Goal: Communication & Community: Ask a question

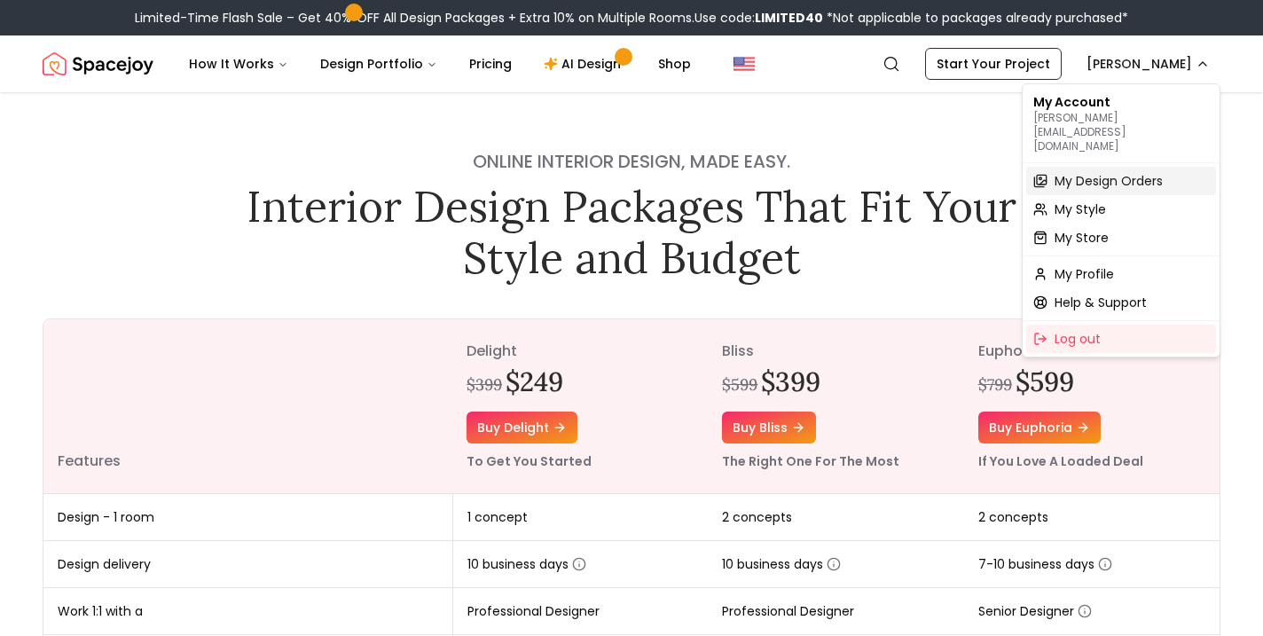
click at [1079, 172] on span "My Design Orders" at bounding box center [1109, 181] width 108 height 18
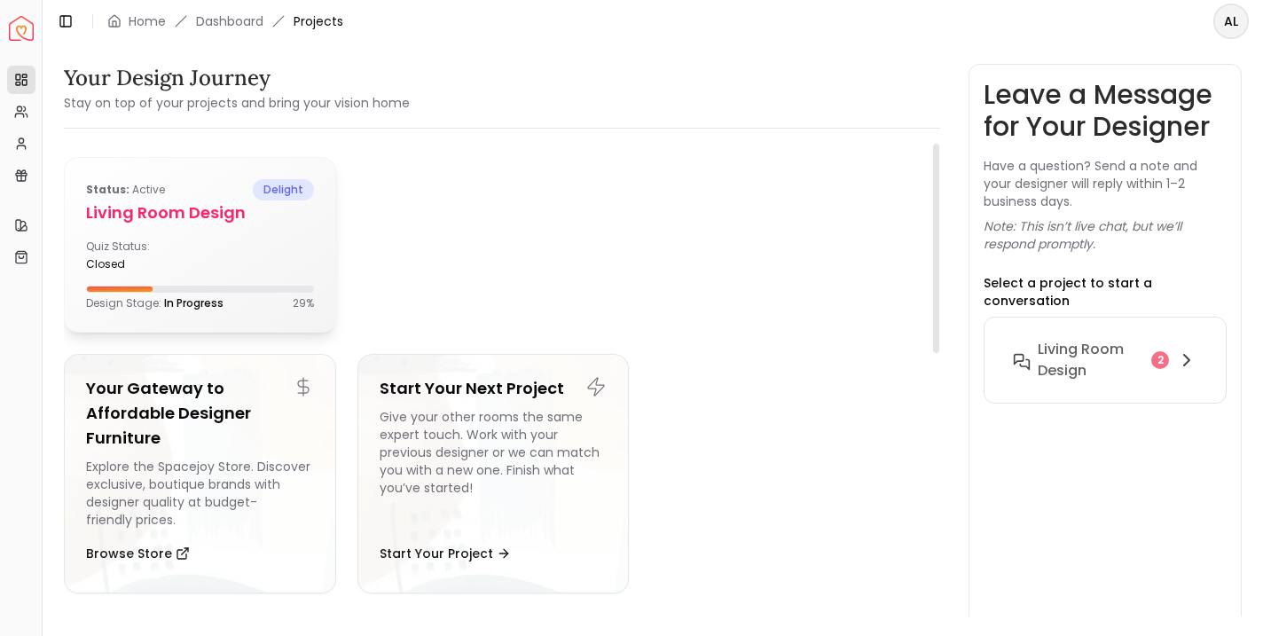
click at [202, 202] on h5 "Living Room design" at bounding box center [200, 212] width 228 height 25
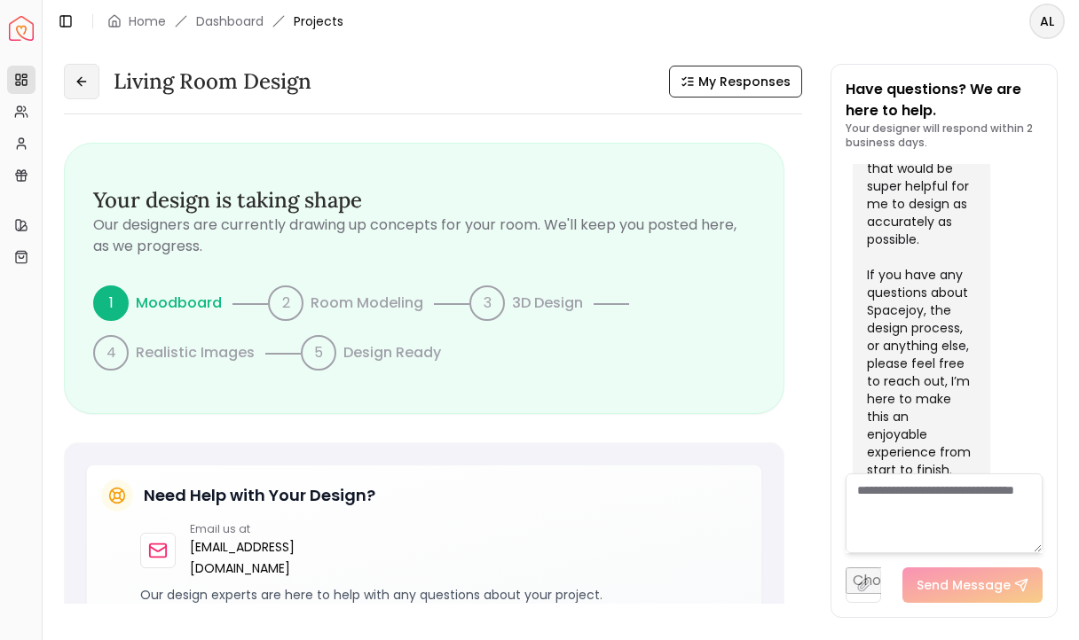
click at [92, 82] on button at bounding box center [81, 81] width 35 height 35
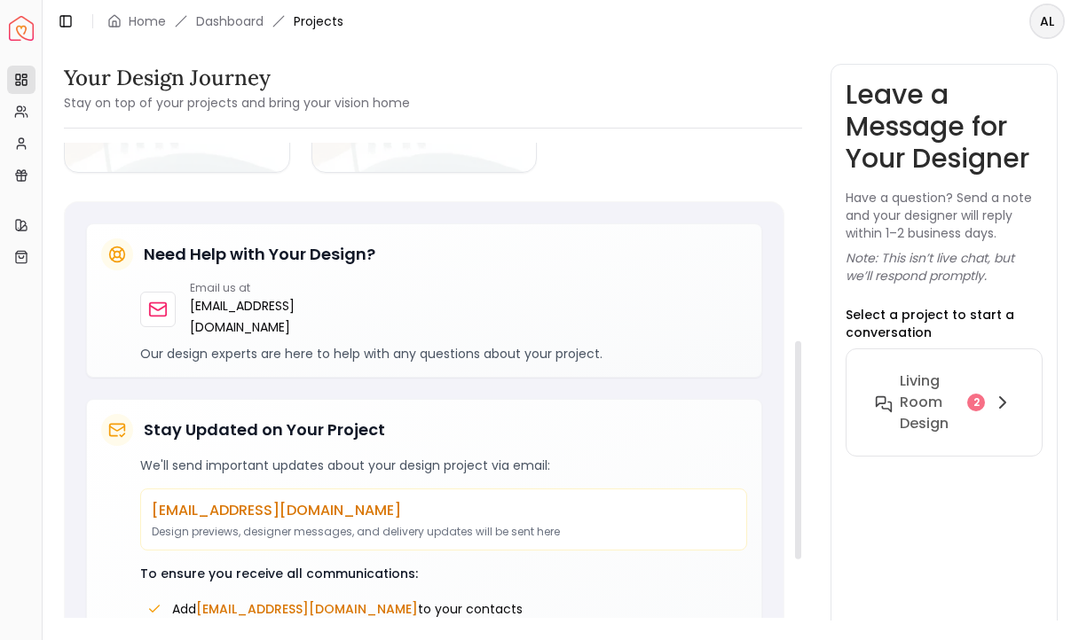
scroll to position [589, 0]
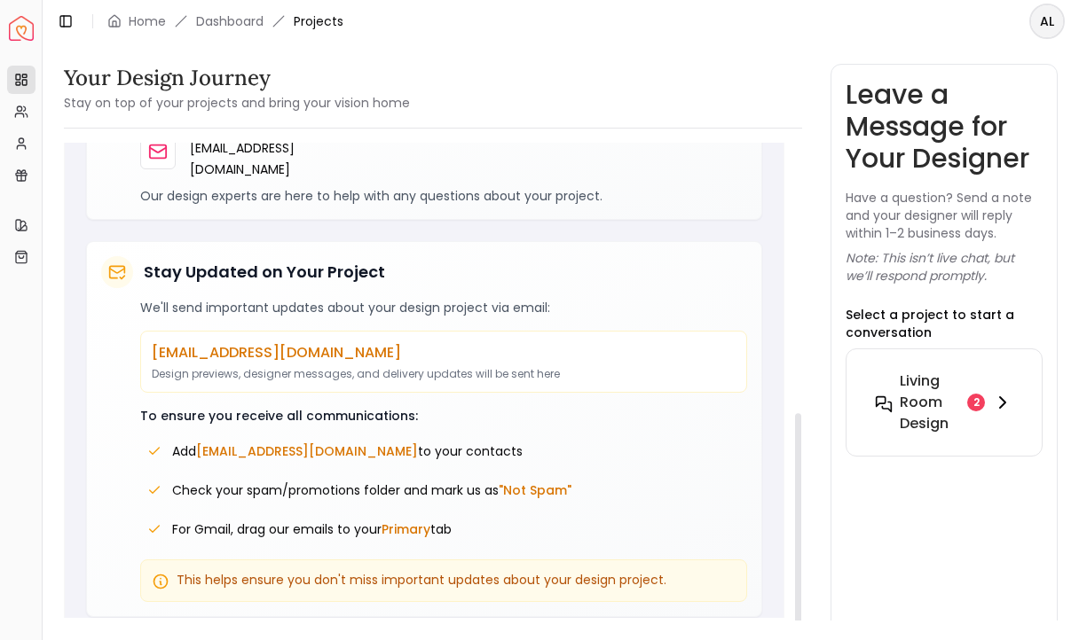
click at [988, 394] on div "Living Room design 2" at bounding box center [944, 403] width 138 height 64
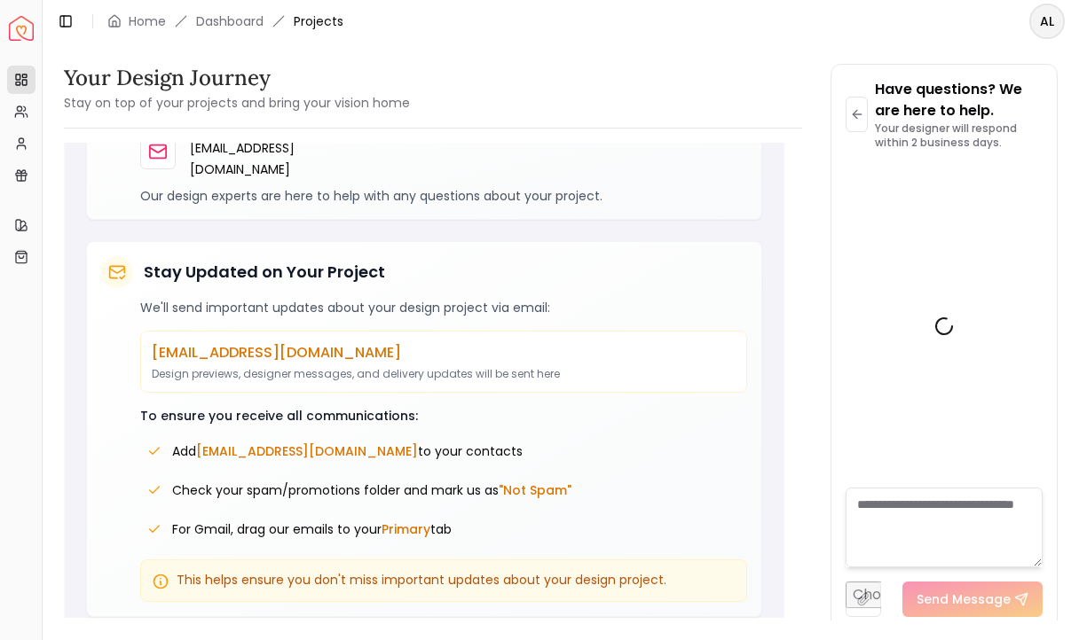
scroll to position [1933, 0]
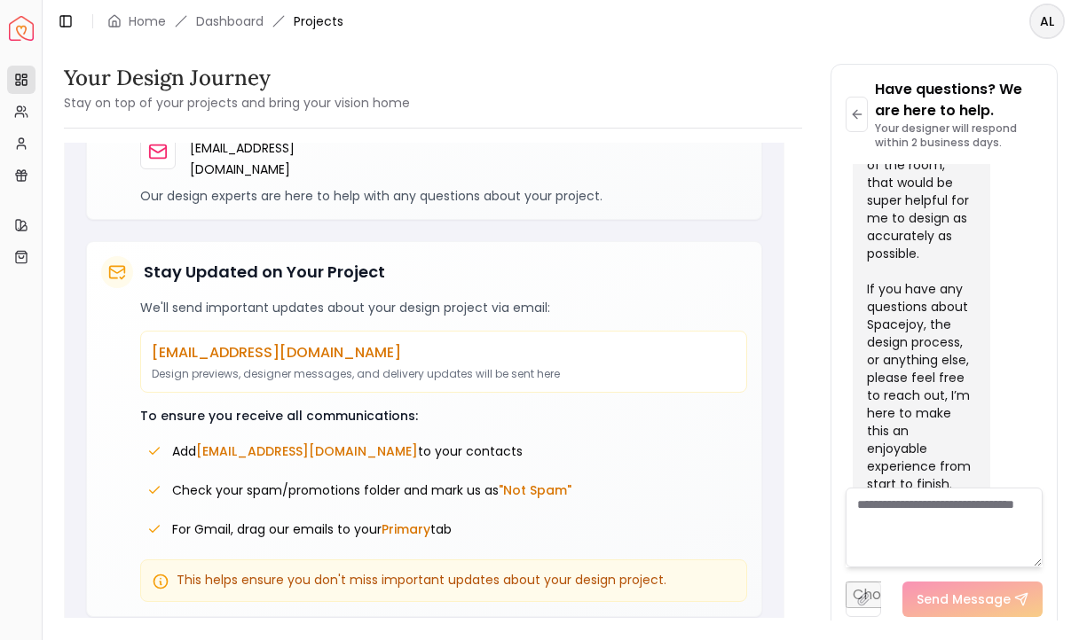
click at [907, 508] on textarea at bounding box center [943, 528] width 197 height 80
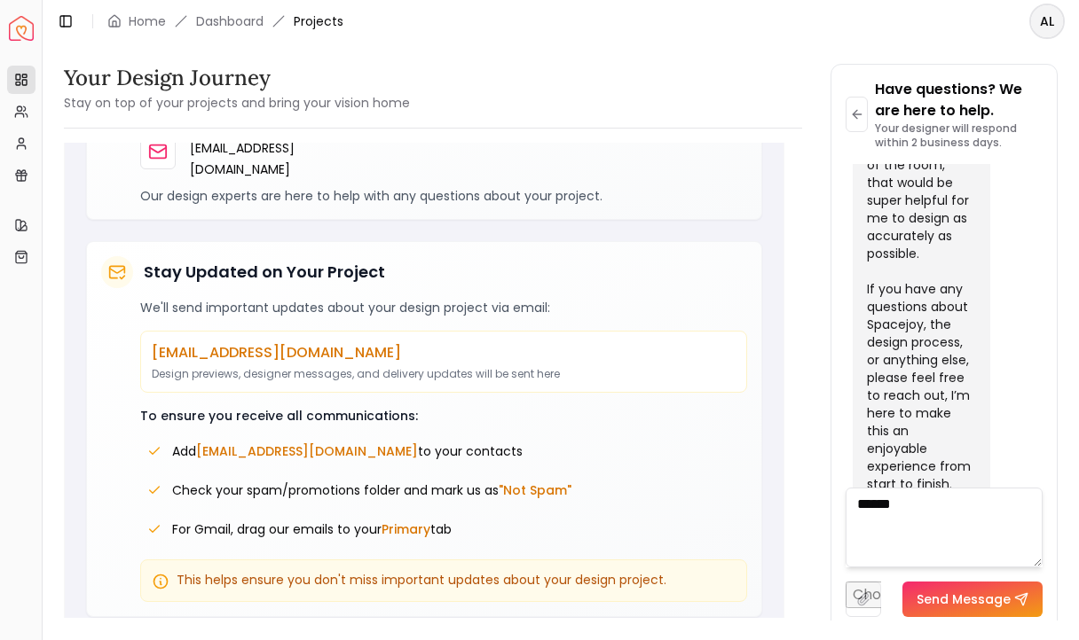
type textarea "******"
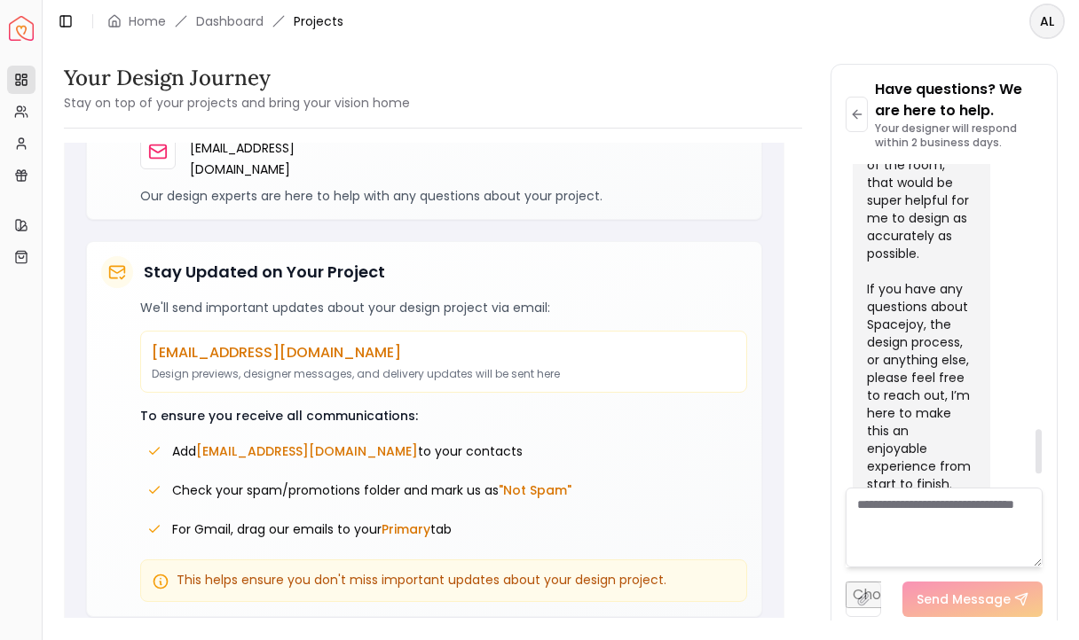
scroll to position [2029, 0]
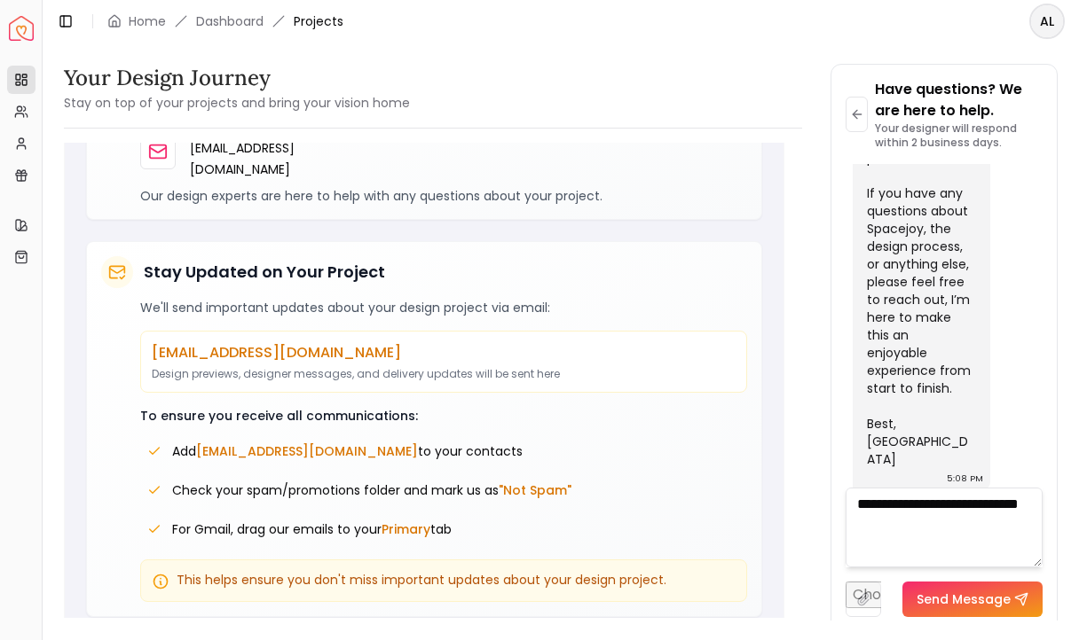
drag, startPoint x: 885, startPoint y: 528, endPoint x: 890, endPoint y: 503, distance: 25.2
click at [890, 503] on textarea "**********" at bounding box center [943, 528] width 197 height 80
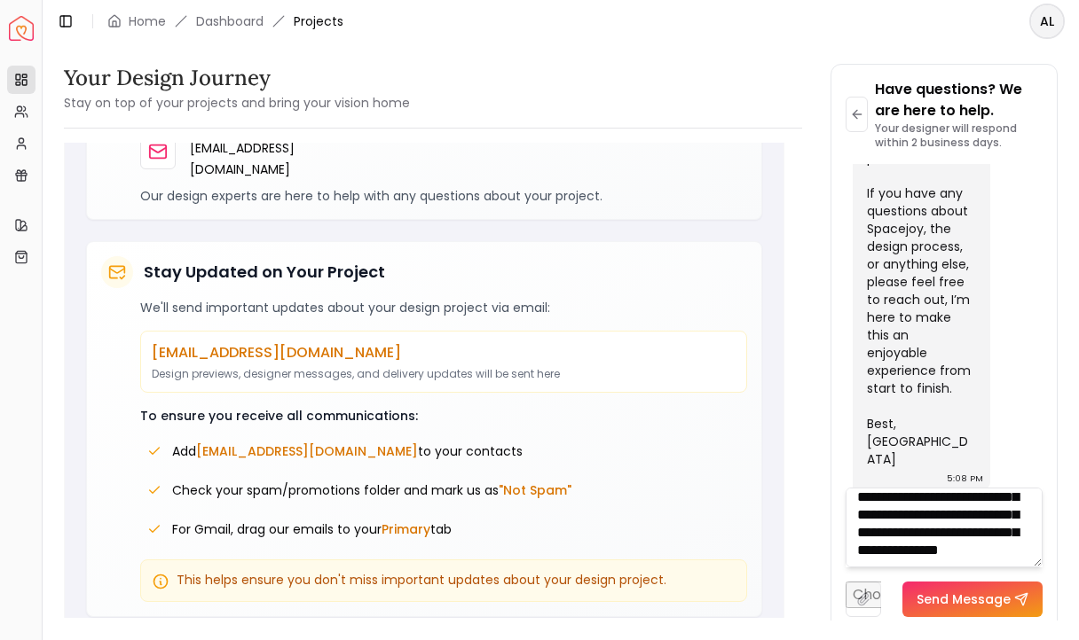
scroll to position [54, 0]
type textarea "**********"
click at [956, 606] on button "Send Message" at bounding box center [972, 599] width 140 height 35
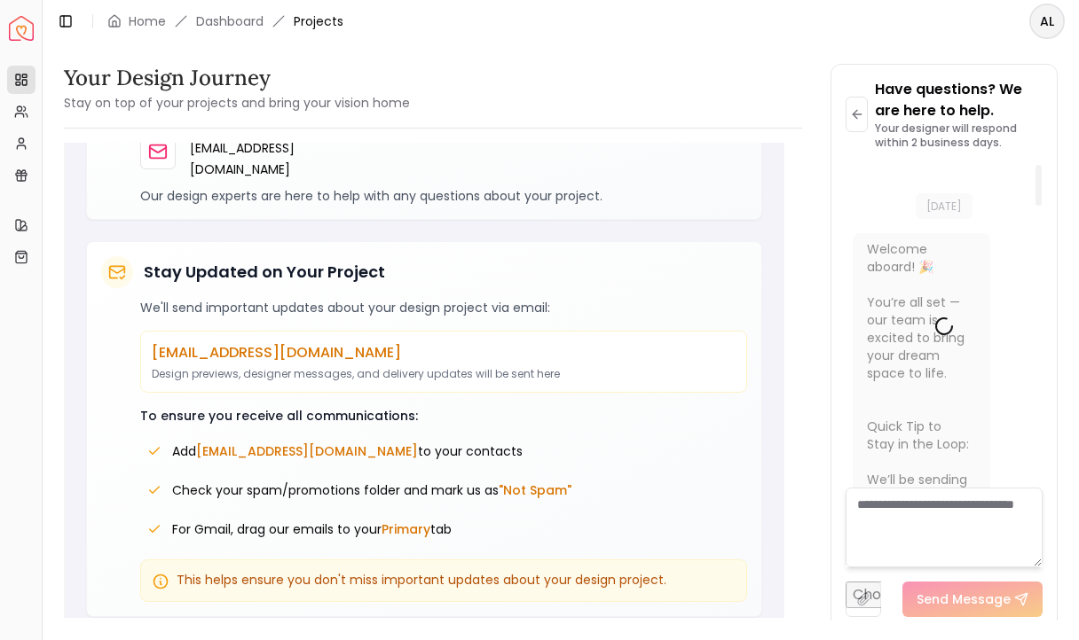
scroll to position [25, 0]
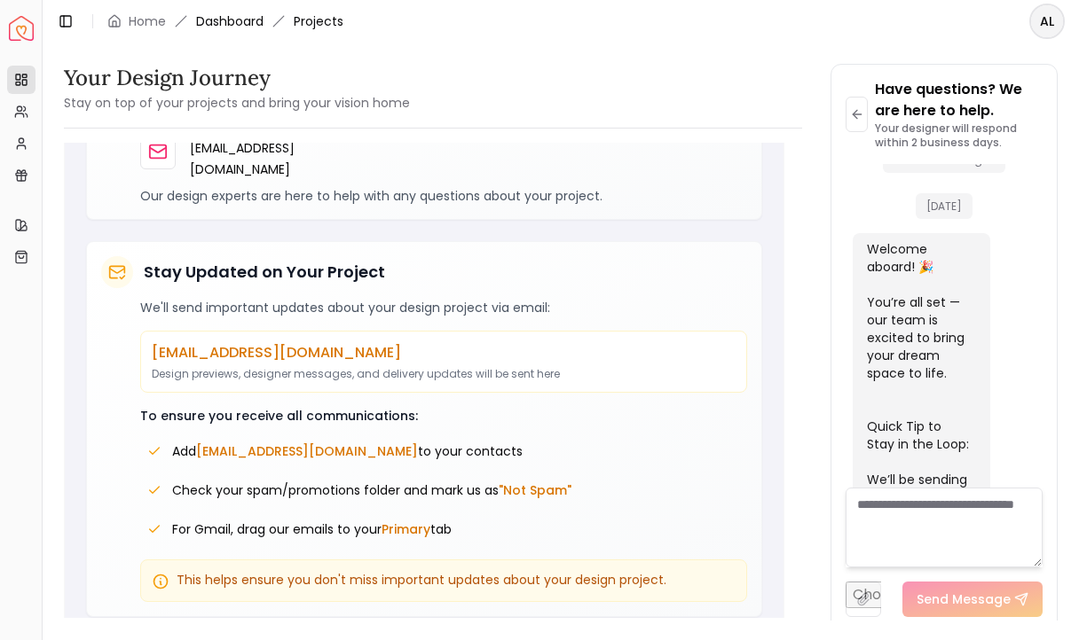
click at [242, 19] on link "Dashboard" at bounding box center [229, 21] width 67 height 18
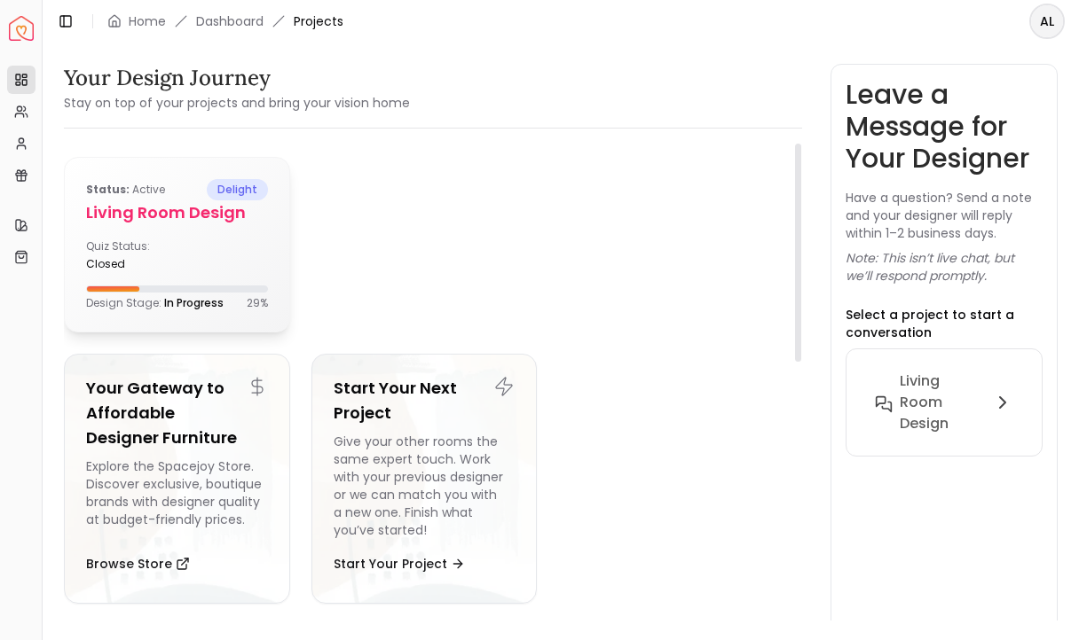
click at [182, 205] on h5 "Living Room design" at bounding box center [177, 212] width 182 height 25
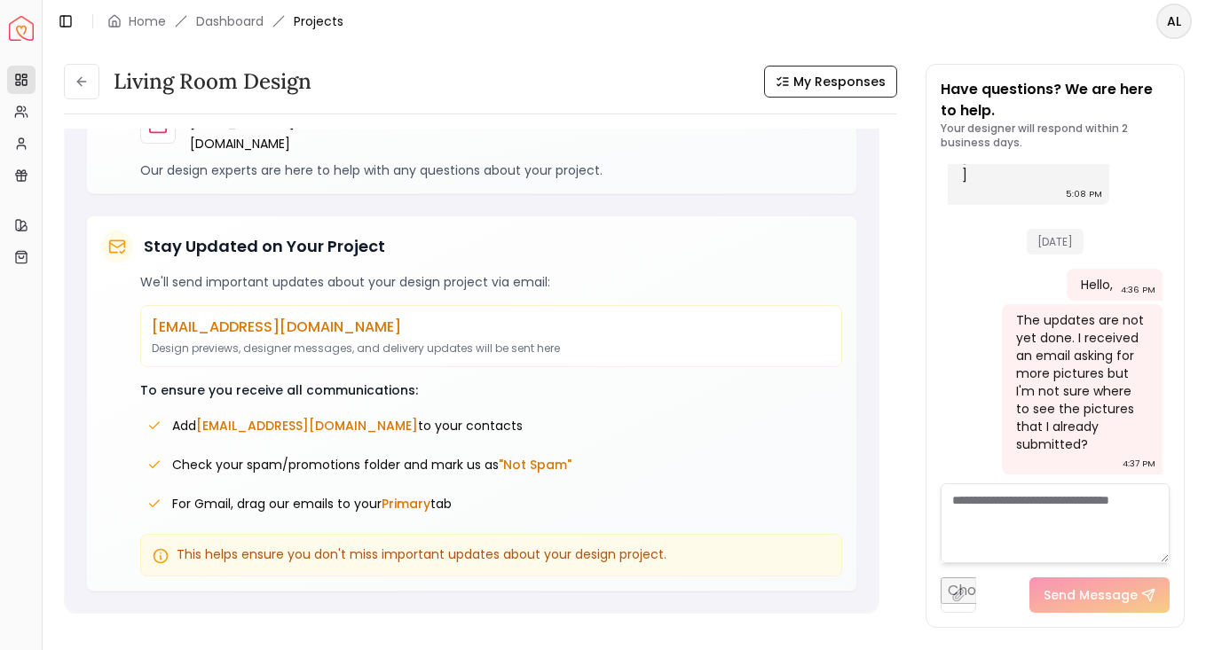
scroll to position [1834, 0]
